Goal: Task Accomplishment & Management: Manage account settings

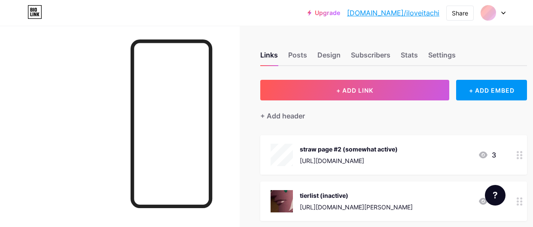
click at [355, 145] on div "straw page #2 (somewhat active)" at bounding box center [349, 149] width 98 height 9
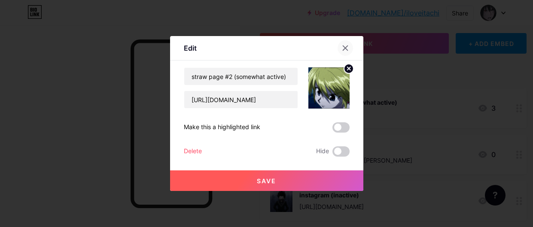
click at [342, 51] on icon at bounding box center [345, 48] width 7 height 7
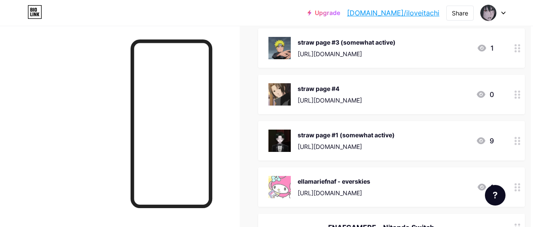
scroll to position [294, 2]
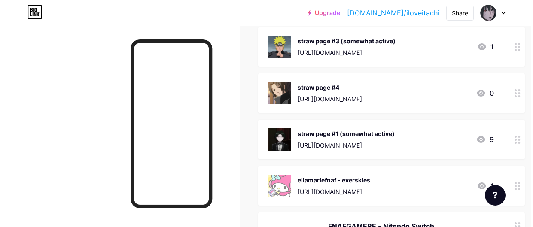
click at [343, 103] on div "straw page #4 [URL][DOMAIN_NAME]" at bounding box center [330, 93] width 64 height 22
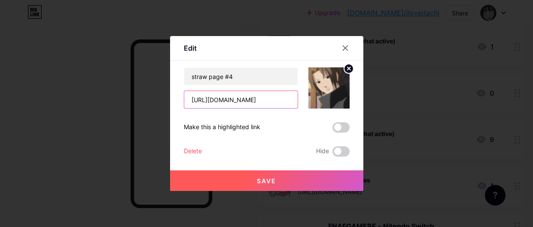
click at [226, 101] on input "[URL][DOMAIN_NAME]" at bounding box center [240, 99] width 113 height 17
click at [239, 101] on input "[URL][DOMAIN_NAME]" at bounding box center [240, 99] width 113 height 17
type input "[URL][DOMAIN_NAME]"
click at [244, 186] on button "Save" at bounding box center [266, 181] width 193 height 21
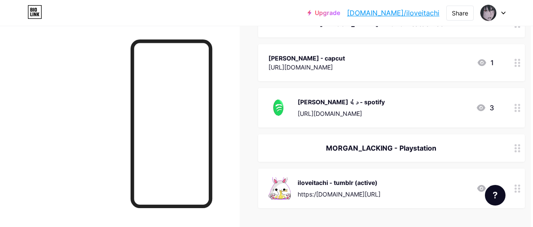
scroll to position [543, 2]
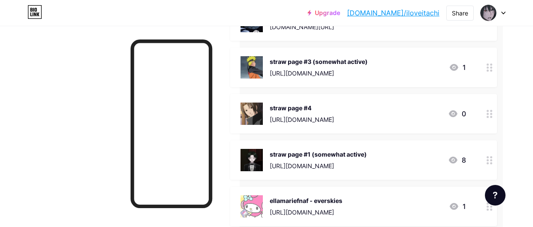
scroll to position [277, 30]
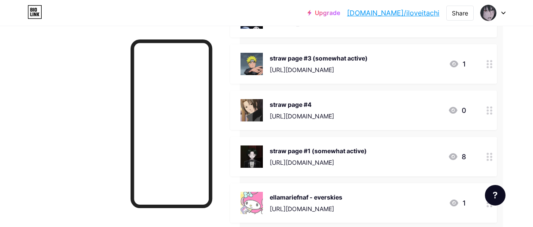
click at [310, 67] on div "[URL][DOMAIN_NAME]" at bounding box center [319, 69] width 98 height 9
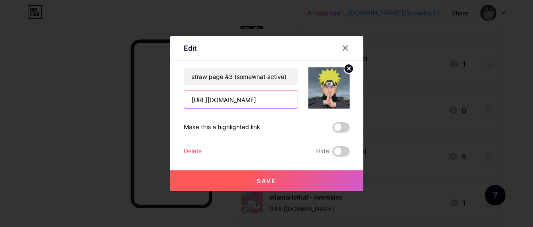
click at [230, 101] on input "[URL][DOMAIN_NAME]" at bounding box center [240, 99] width 113 height 17
type input "[URL][DOMAIN_NAME]"
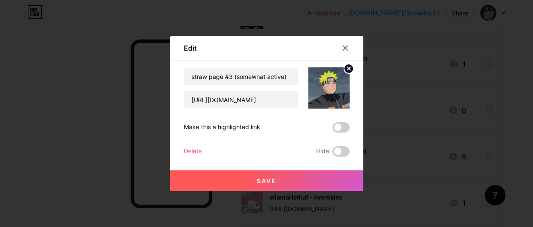
click at [248, 177] on button "Save" at bounding box center [266, 181] width 193 height 21
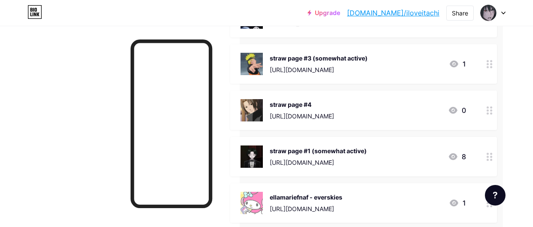
click at [322, 65] on div "https://itachiswife.straw.page" at bounding box center [319, 69] width 98 height 9
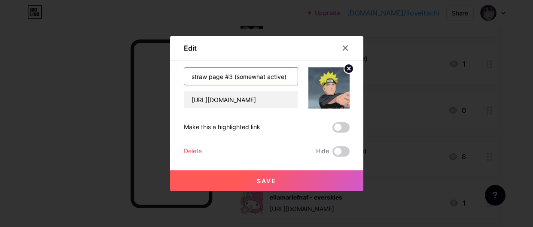
click at [268, 80] on input "straw page #3 (somewhat active)" at bounding box center [240, 76] width 113 height 17
type input "straw page #3 (active)"
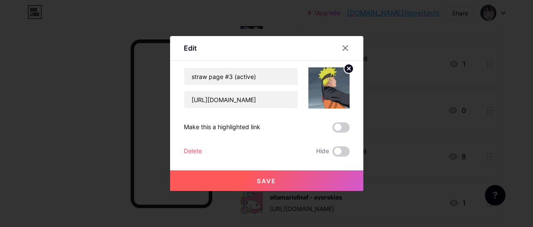
click at [267, 172] on button "Save" at bounding box center [266, 181] width 193 height 21
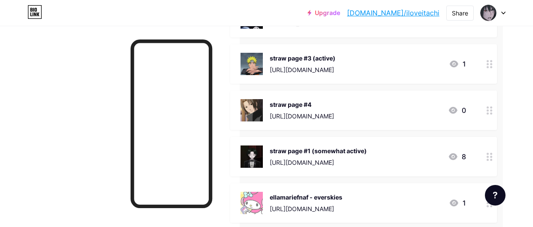
click at [350, 151] on div "straw page #1 (somewhat active)" at bounding box center [318, 151] width 97 height 9
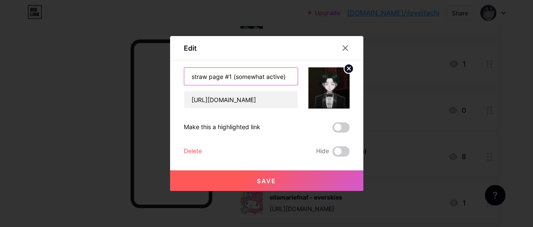
click at [267, 78] on input "straw page #1 (somewhat active)" at bounding box center [240, 76] width 113 height 17
type input "straw page #1 (active)"
click at [227, 177] on button "Save" at bounding box center [266, 181] width 193 height 21
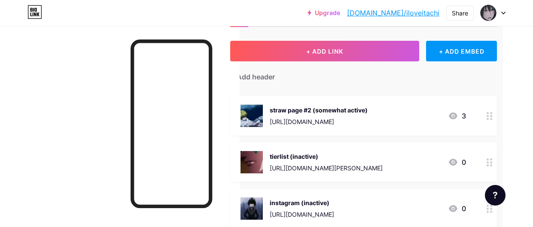
scroll to position [39, 30]
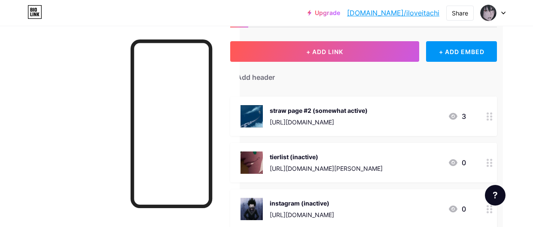
click at [310, 116] on div "straw page #2 (somewhat active) https://iloveitachi.straw.page/" at bounding box center [319, 116] width 98 height 22
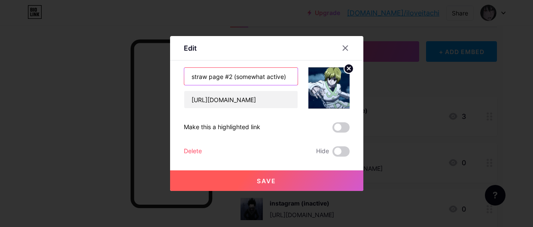
click at [268, 79] on input "straw page #2 (somewhat active)" at bounding box center [240, 76] width 113 height 17
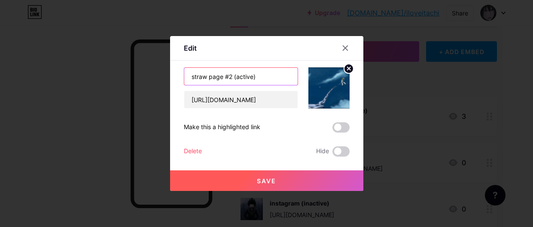
type input "straw page #2 (active)"
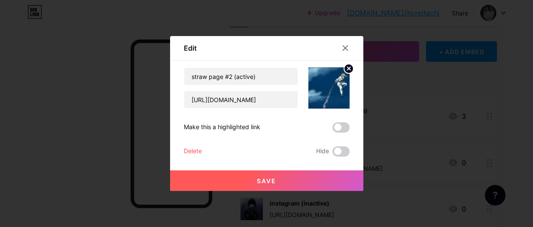
click at [262, 185] on button "Save" at bounding box center [266, 181] width 193 height 21
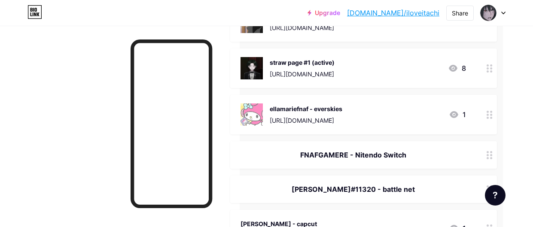
scroll to position [366, 30]
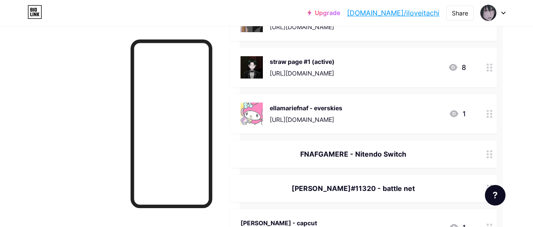
click at [324, 28] on div "[URL][DOMAIN_NAME]" at bounding box center [302, 26] width 64 height 9
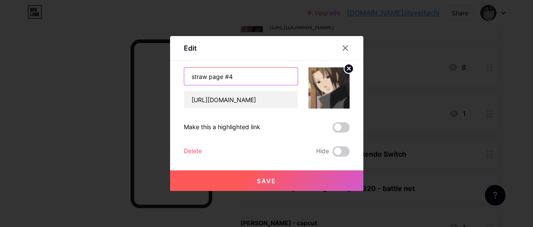
click at [258, 76] on input "straw page #4" at bounding box center [240, 76] width 113 height 17
type input "straw page #4 (active)"
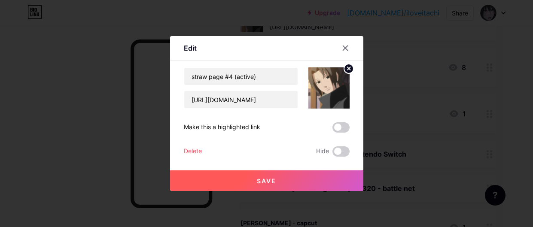
click at [246, 174] on button "Save" at bounding box center [266, 181] width 193 height 21
